Goal: Transaction & Acquisition: Purchase product/service

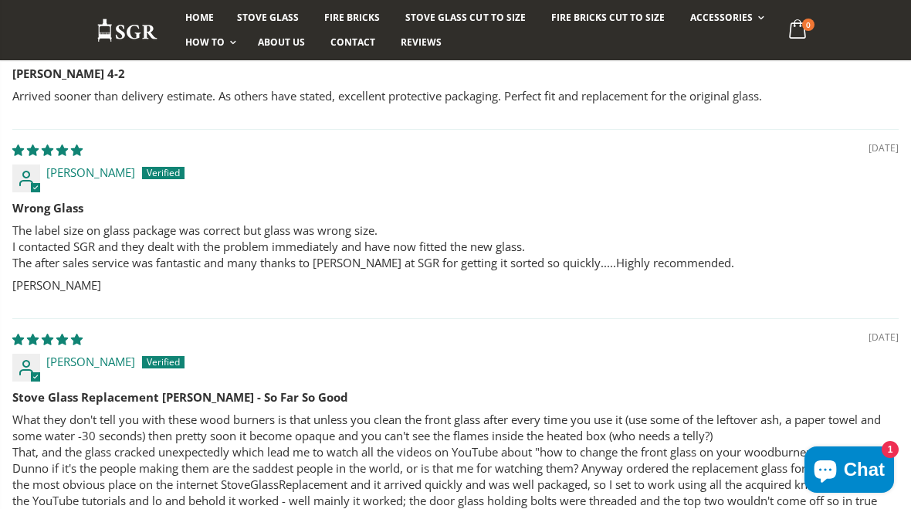
scroll to position [1504, 0]
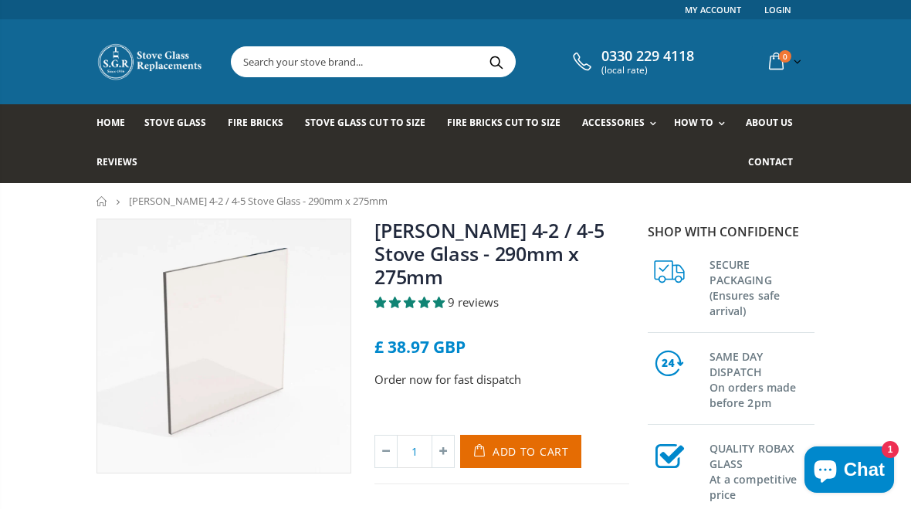
click at [278, 70] on input "text" at bounding box center [444, 61] width 425 height 29
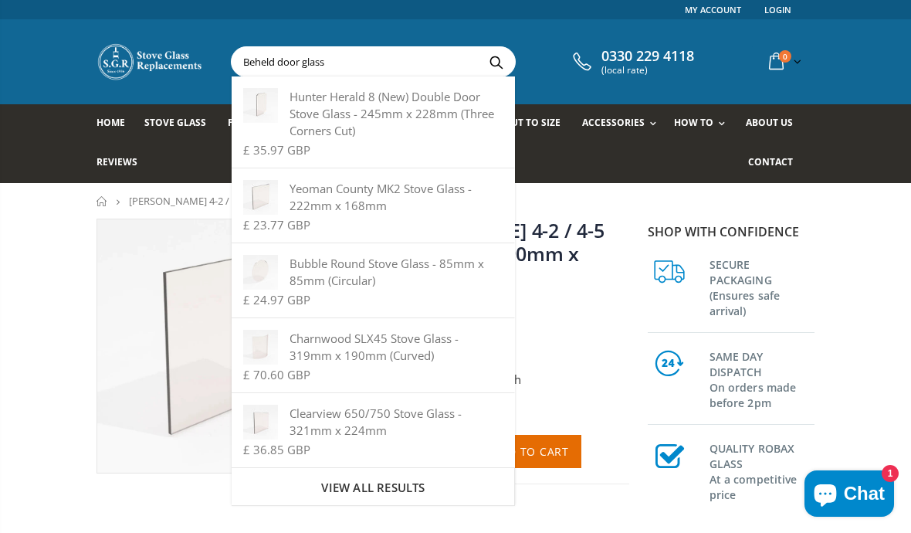
type input "Beheld door glass"
click at [496, 67] on button "Search" at bounding box center [496, 61] width 35 height 29
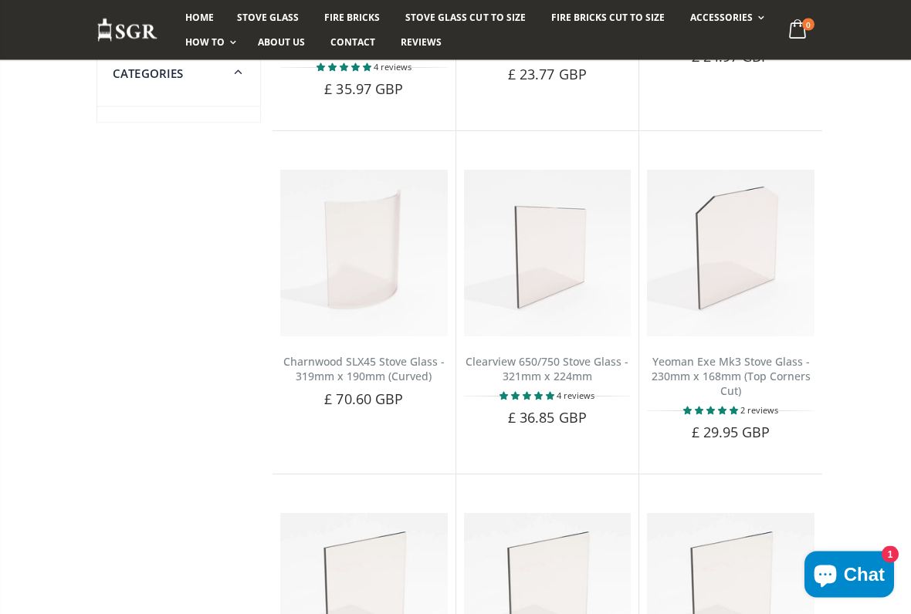
scroll to position [455, 0]
click at [367, 247] on img at bounding box center [364, 254] width 168 height 168
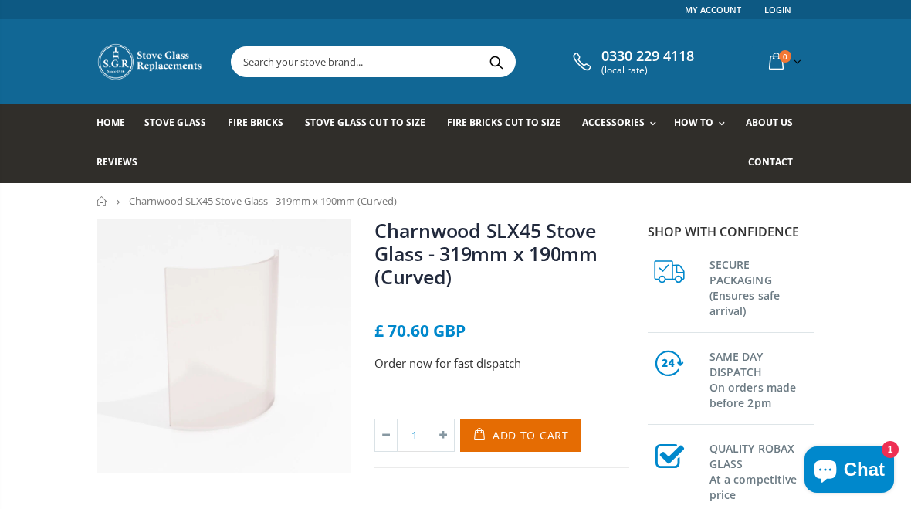
click at [385, 60] on input "text" at bounding box center [444, 61] width 425 height 29
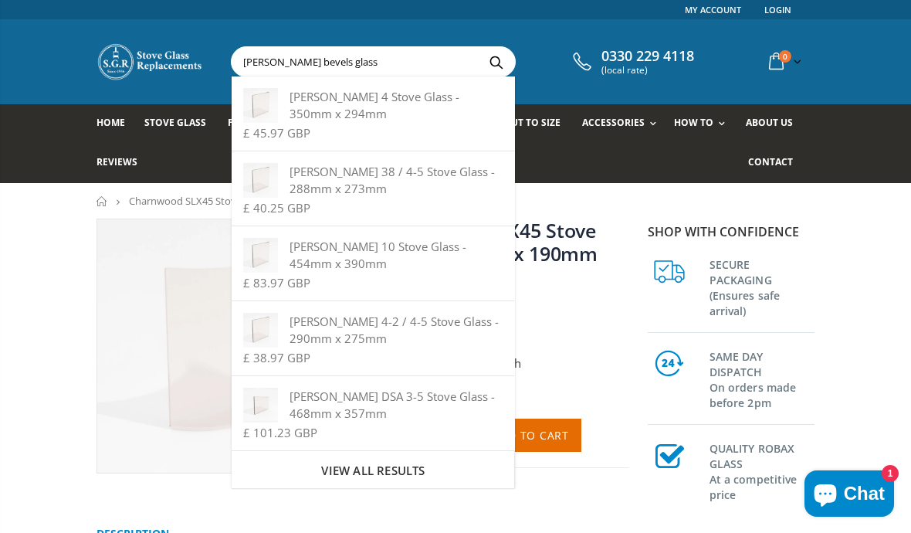
type input "[PERSON_NAME] bevels glass"
click at [491, 70] on button "Search" at bounding box center [496, 61] width 35 height 29
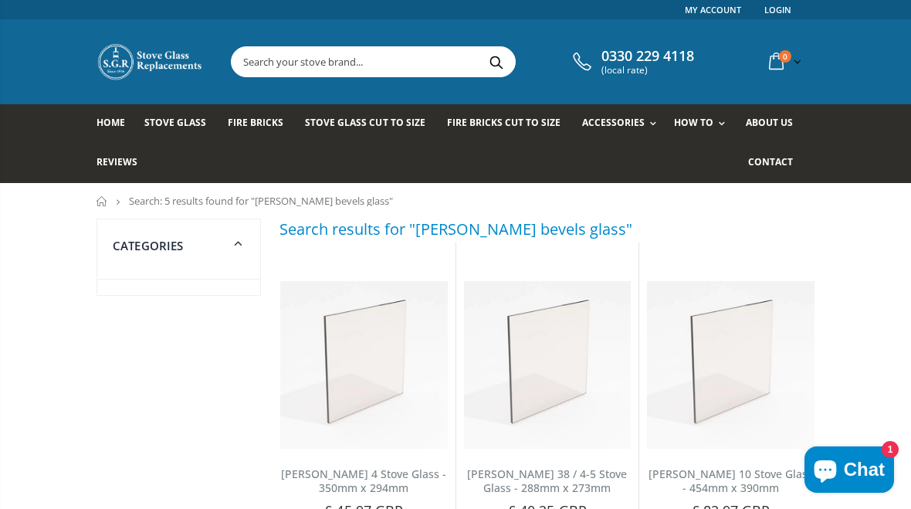
click at [392, 66] on input "text" at bounding box center [444, 61] width 425 height 29
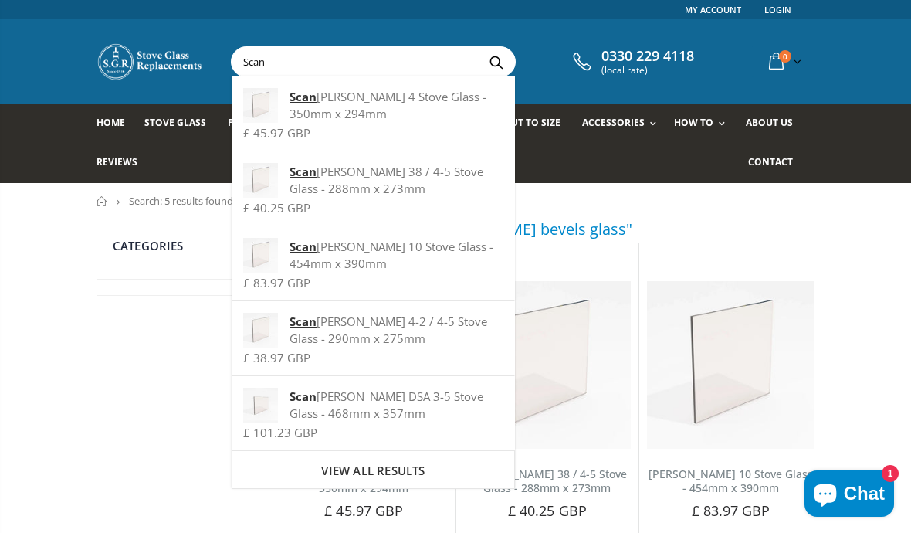
type input "Scan"
click at [367, 101] on div "Scan Anderson 4 Stove Glass - 350mm x 294mm" at bounding box center [372, 105] width 259 height 34
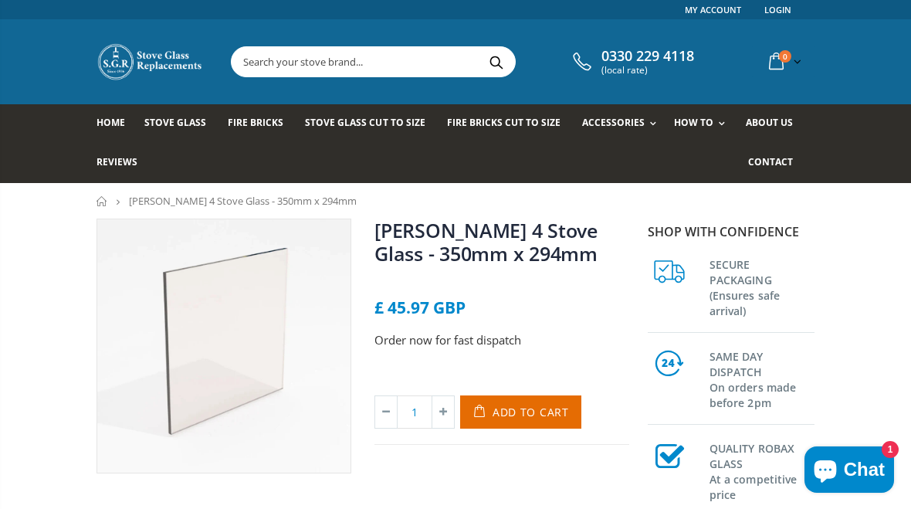
click at [426, 66] on input "text" at bounding box center [444, 61] width 425 height 29
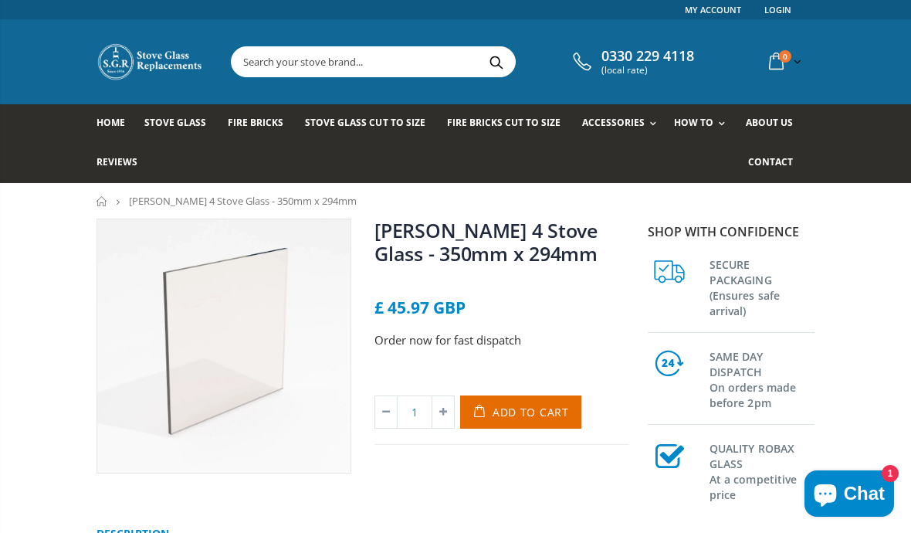
click at [422, 66] on input "text" at bounding box center [444, 61] width 425 height 29
click at [411, 71] on input "text" at bounding box center [444, 61] width 425 height 29
type input "D"
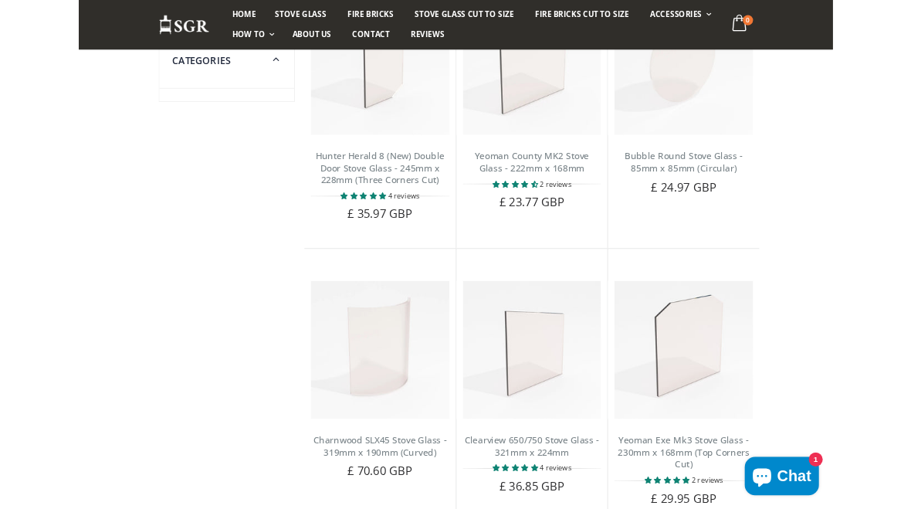
scroll to position [243, 0]
